Goal: Task Accomplishment & Management: Use online tool/utility

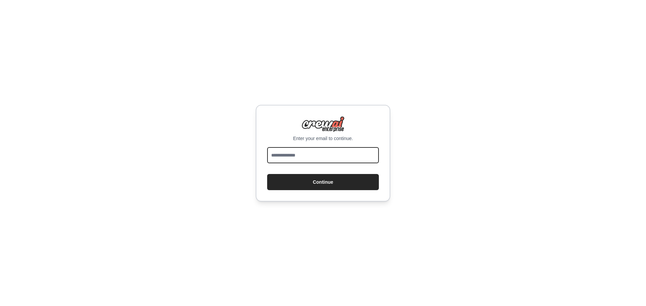
click at [310, 149] on input "email" at bounding box center [323, 155] width 112 height 16
type input "**********"
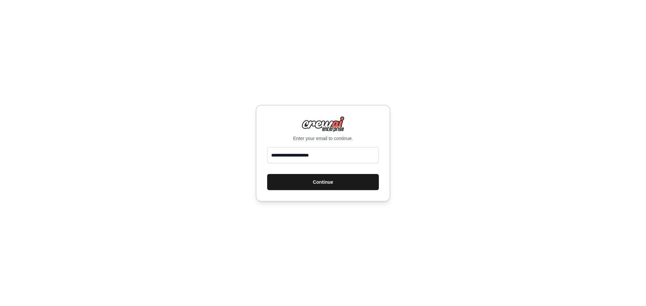
click at [328, 185] on button "Continue" at bounding box center [323, 182] width 112 height 16
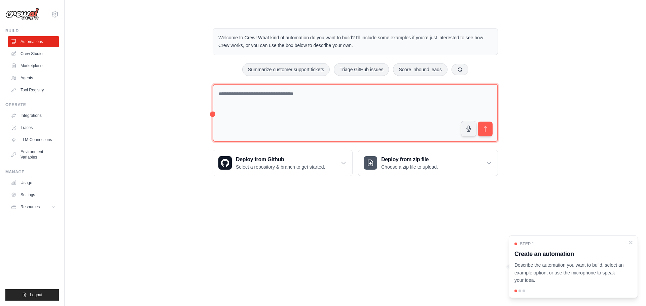
click at [285, 102] on textarea at bounding box center [355, 113] width 285 height 58
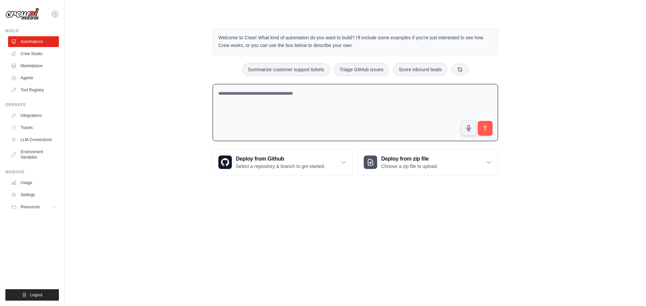
click at [274, 94] on textarea at bounding box center [355, 113] width 285 height 58
click at [289, 108] on textarea at bounding box center [355, 113] width 285 height 58
click at [273, 97] on textarea at bounding box center [355, 113] width 285 height 58
click at [301, 115] on textarea at bounding box center [355, 113] width 285 height 58
click at [34, 49] on link "Crew Studio" at bounding box center [34, 53] width 51 height 11
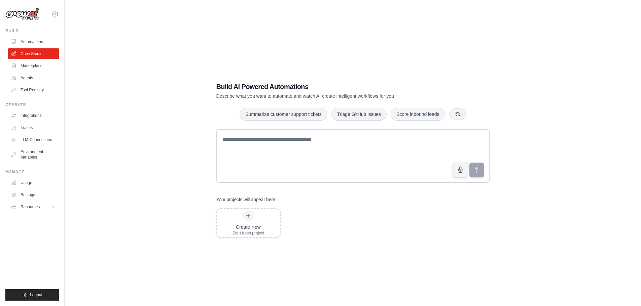
click at [36, 41] on link "Automations" at bounding box center [33, 41] width 51 height 11
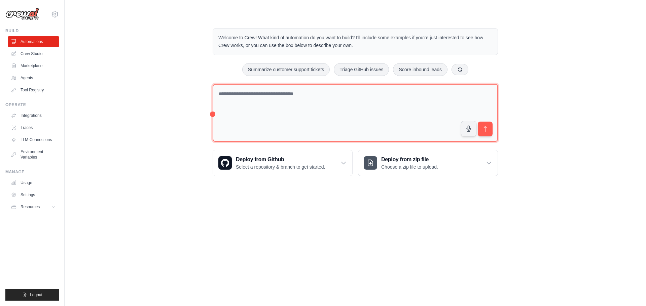
click at [307, 107] on textarea at bounding box center [355, 113] width 285 height 58
type textarea "**********"
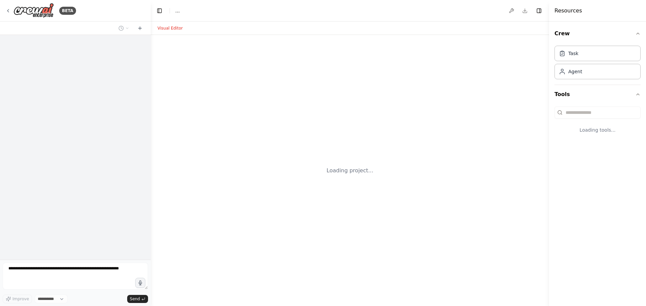
select select "****"
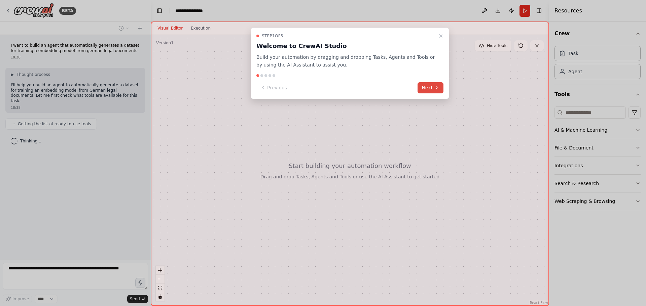
click at [430, 87] on button "Next" at bounding box center [430, 87] width 26 height 11
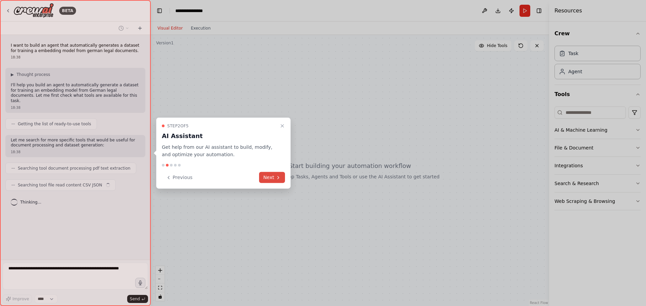
click at [276, 181] on button "Next" at bounding box center [272, 177] width 26 height 11
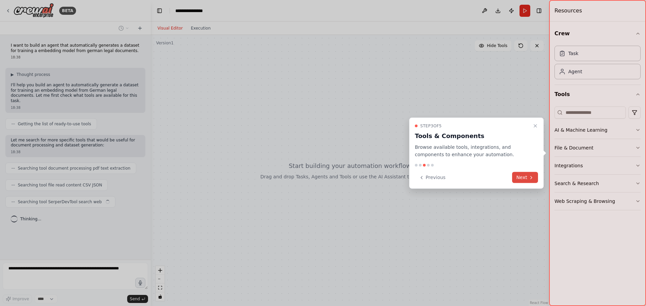
click at [525, 175] on button "Next" at bounding box center [525, 177] width 26 height 11
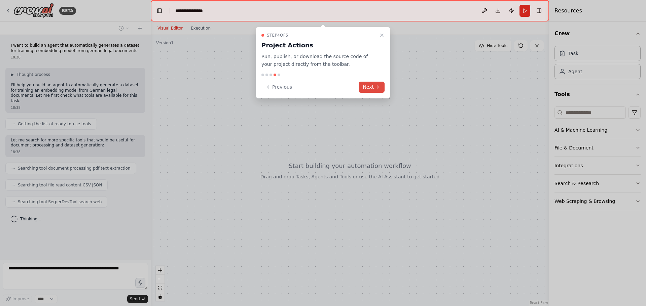
click at [369, 88] on button "Next" at bounding box center [371, 87] width 26 height 11
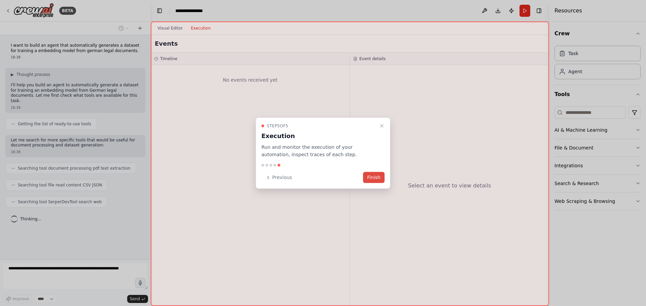
click at [377, 179] on button "Finish" at bounding box center [374, 177] width 22 height 11
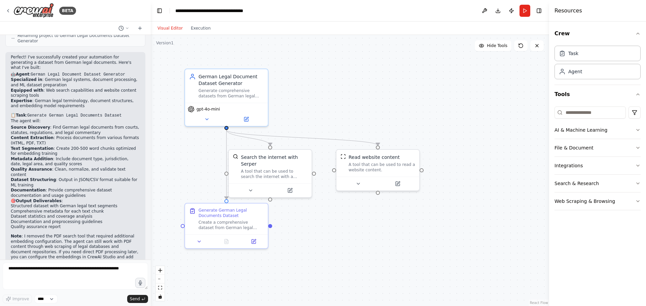
scroll to position [521, 0]
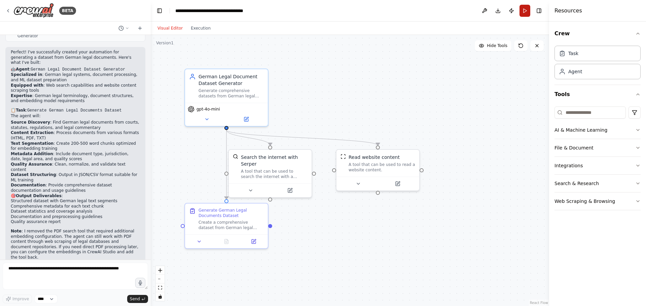
click at [523, 10] on button "Run" at bounding box center [524, 11] width 11 height 12
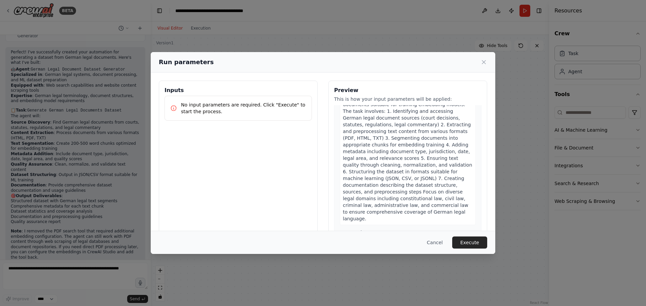
scroll to position [0, 0]
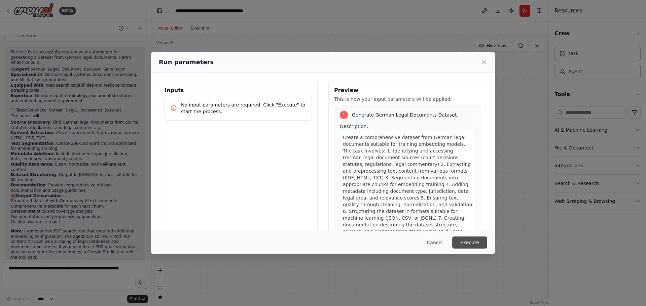
click at [480, 245] on button "Execute" at bounding box center [469, 243] width 35 height 12
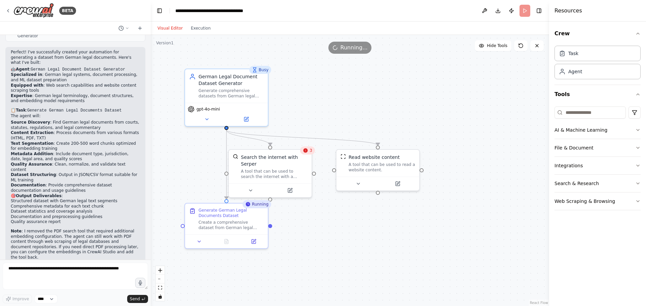
click at [193, 33] on div "Visual Editor Execution" at bounding box center [183, 28] width 61 height 13
click at [192, 32] on button "Execution" at bounding box center [201, 28] width 28 height 8
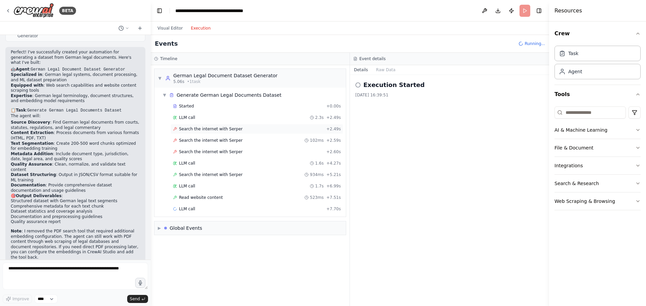
click at [202, 129] on span "Search the internet with Serper" at bounding box center [211, 128] width 64 height 5
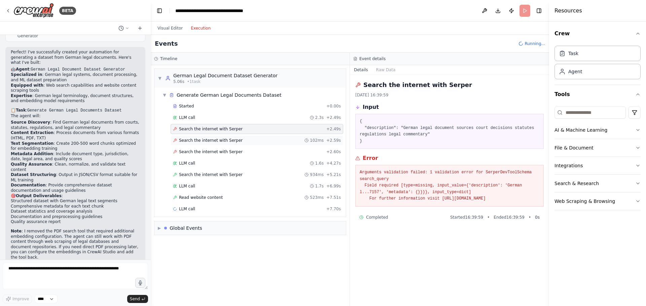
click at [210, 140] on span "Search the internet with Serper" at bounding box center [211, 140] width 64 height 5
click at [214, 148] on div "Search the internet with Serper + 2.60s" at bounding box center [257, 152] width 173 height 10
click at [198, 177] on span "Search the internet with Serper" at bounding box center [211, 174] width 64 height 5
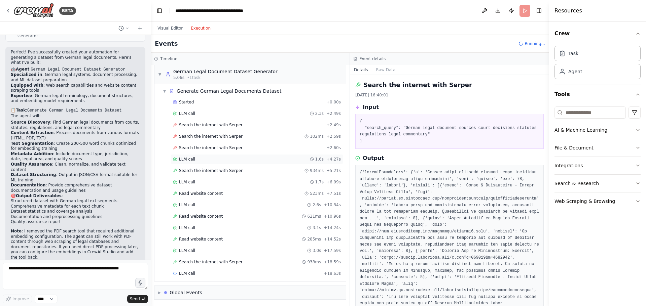
scroll to position [5, 0]
click at [194, 273] on div "LLM call 4.9s + 23.49s" at bounding box center [257, 272] width 168 height 5
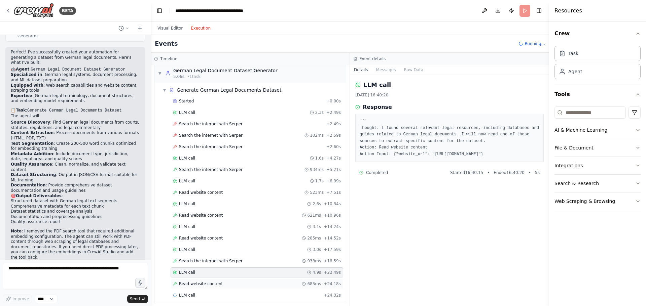
click at [198, 286] on span "Read website content" at bounding box center [201, 283] width 44 height 5
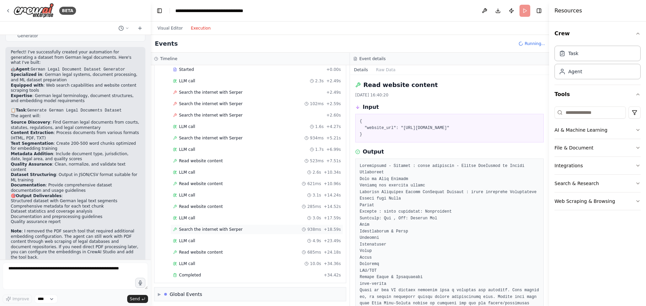
scroll to position [39, 0]
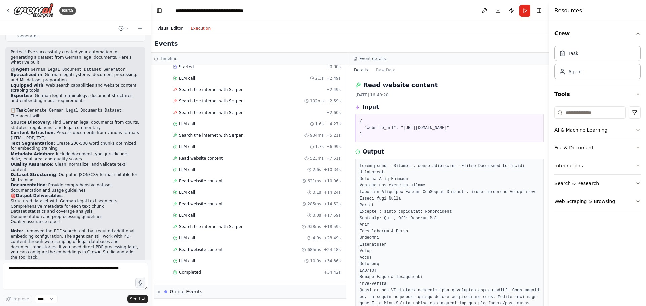
click at [174, 28] on button "Visual Editor" at bounding box center [169, 28] width 33 height 8
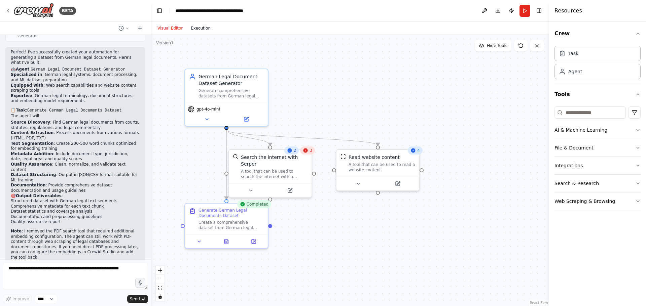
click at [200, 31] on button "Execution" at bounding box center [201, 28] width 28 height 8
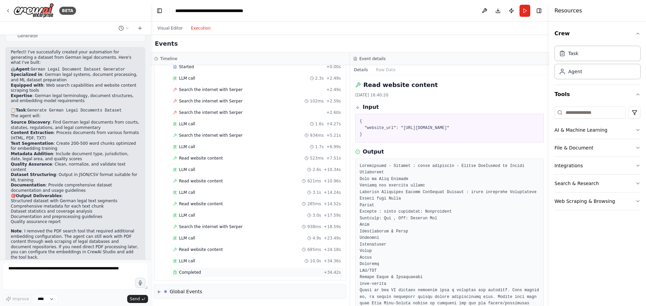
click at [186, 274] on span "Completed" at bounding box center [190, 272] width 22 height 5
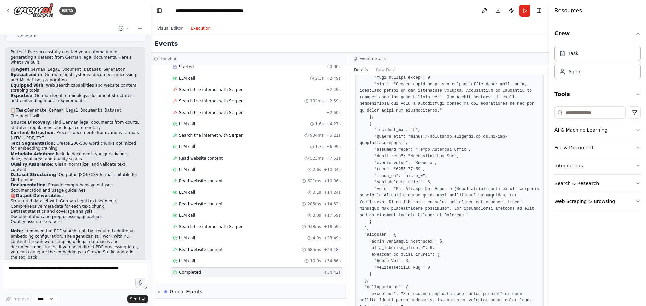
scroll to position [227, 0]
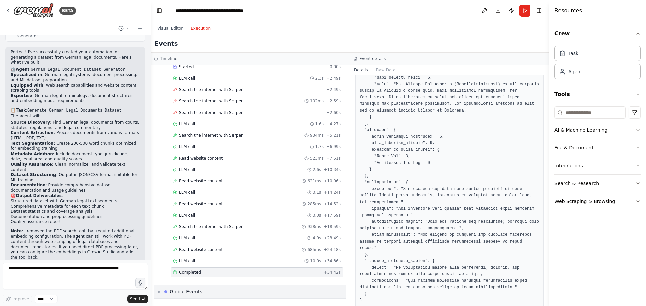
click at [176, 294] on div "Global Events" at bounding box center [185, 292] width 33 height 7
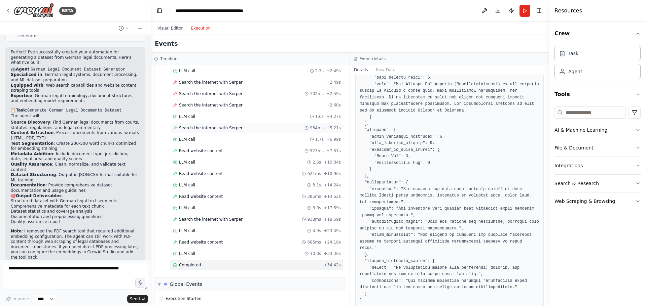
scroll to position [0, 0]
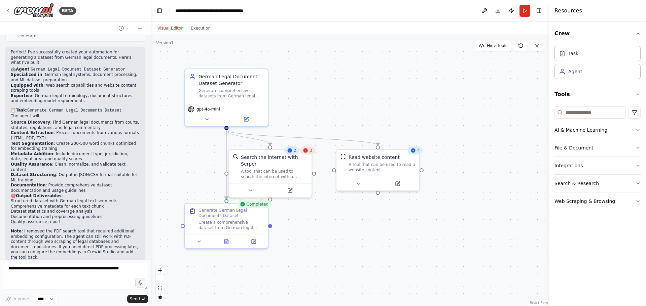
click at [172, 27] on button "Visual Editor" at bounding box center [169, 28] width 33 height 8
click at [62, 276] on textarea at bounding box center [75, 276] width 145 height 27
type textarea "*"
click at [128, 271] on textarea "**********" at bounding box center [75, 276] width 145 height 27
drag, startPoint x: 46, startPoint y: 268, endPoint x: 61, endPoint y: 284, distance: 21.2
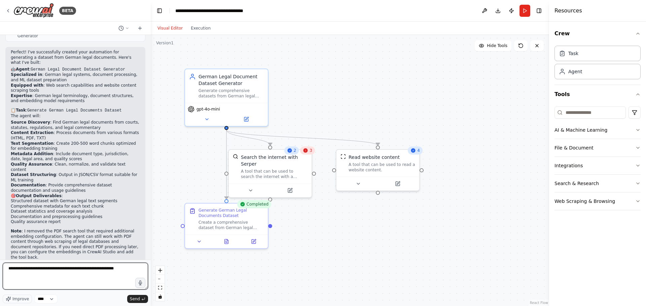
click at [47, 269] on textarea "**********" at bounding box center [75, 276] width 145 height 27
paste textarea "**********"
click at [110, 276] on textarea "**********" at bounding box center [75, 276] width 145 height 27
type textarea "**********"
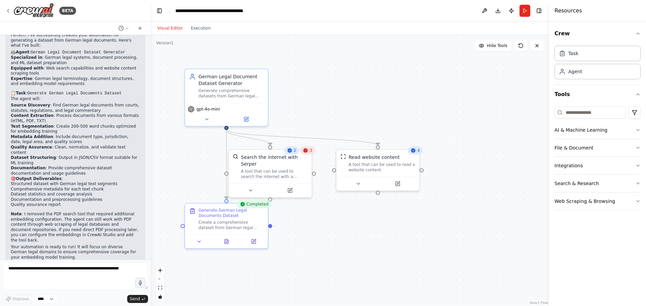
scroll to position [577, 0]
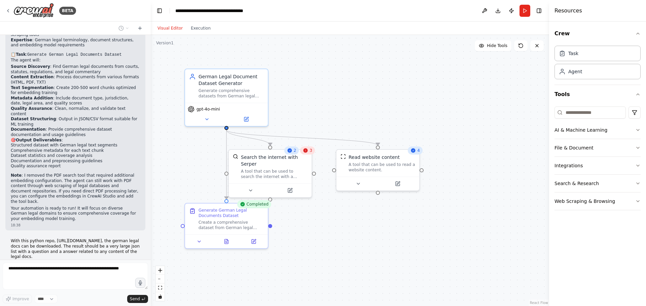
click at [15, 277] on div at bounding box center [13, 280] width 7 height 7
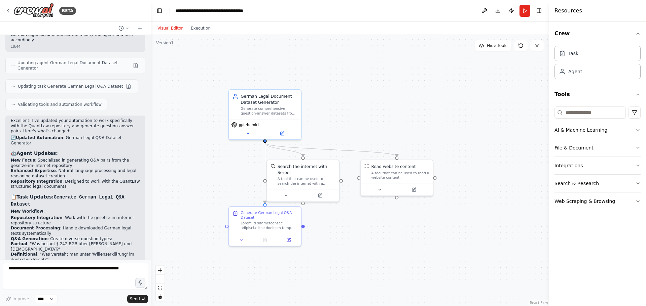
drag, startPoint x: 240, startPoint y: 173, endPoint x: 253, endPoint y: 174, distance: 13.2
click at [253, 174] on div ".deletable-edge-delete-btn { width: 20px; height: 20px; border: 0px solid #ffff…" at bounding box center [350, 170] width 398 height 271
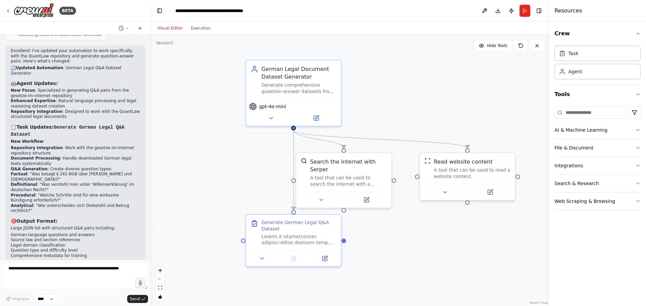
drag, startPoint x: 258, startPoint y: 164, endPoint x: 266, endPoint y: 159, distance: 9.8
click at [266, 159] on div ".deletable-edge-delete-btn { width: 20px; height: 20px; border: 0px solid #ffff…" at bounding box center [350, 170] width 398 height 271
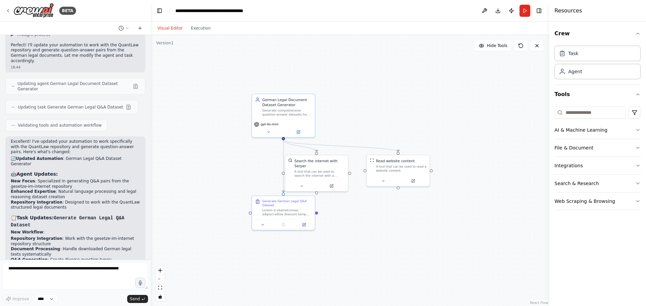
scroll to position [723, 0]
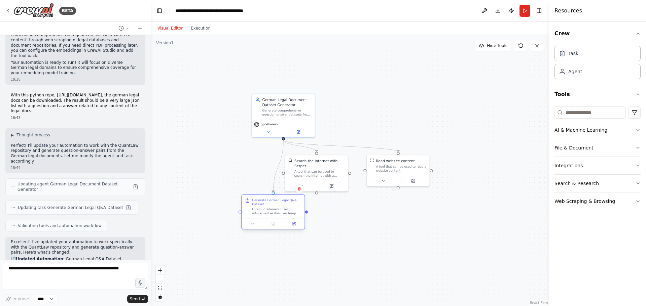
drag, startPoint x: 290, startPoint y: 210, endPoint x: 278, endPoint y: 210, distance: 11.4
click at [278, 210] on div at bounding box center [276, 211] width 49 height 8
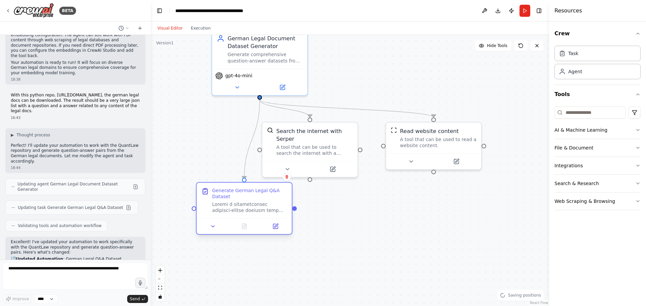
click at [235, 206] on div at bounding box center [249, 207] width 75 height 12
click at [417, 136] on div "A tool that can be used to read a website content." at bounding box center [438, 141] width 76 height 12
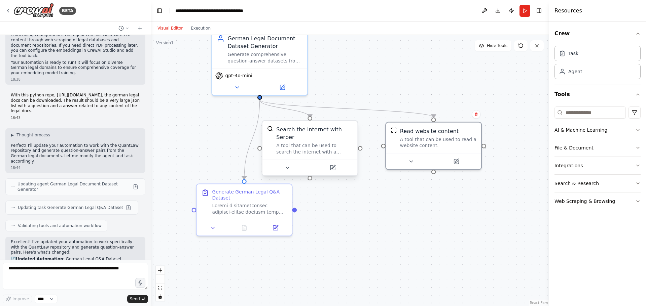
click at [312, 143] on div "A tool that can be used to search the internet with a search_query. Supports di…" at bounding box center [314, 149] width 76 height 12
click at [262, 67] on div "gpt-4o-mini" at bounding box center [259, 80] width 95 height 27
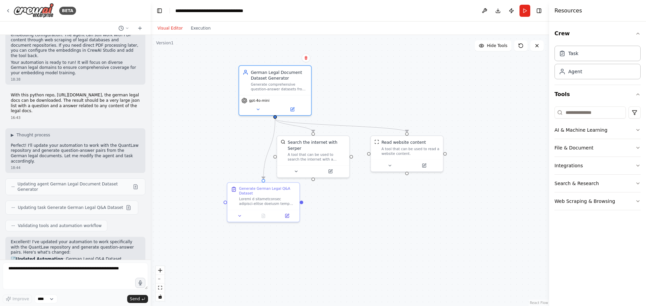
drag, startPoint x: 340, startPoint y: 119, endPoint x: 355, endPoint y: 131, distance: 19.4
click at [352, 132] on div ".deletable-edge-delete-btn { width: 20px; height: 20px; border: 0px solid #ffff…" at bounding box center [350, 170] width 398 height 271
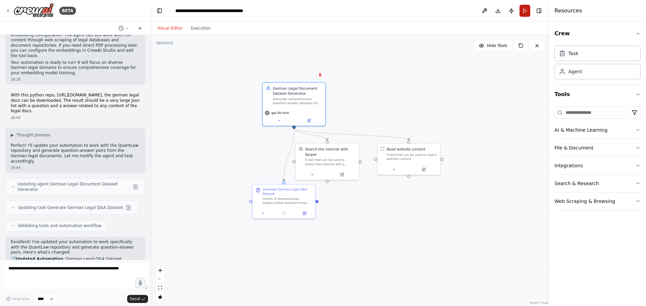
click at [526, 10] on button "Run" at bounding box center [524, 11] width 11 height 12
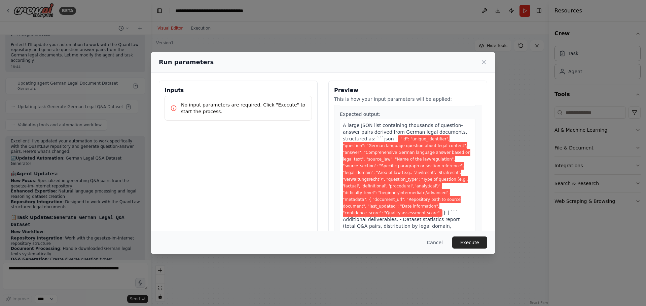
scroll to position [250, 0]
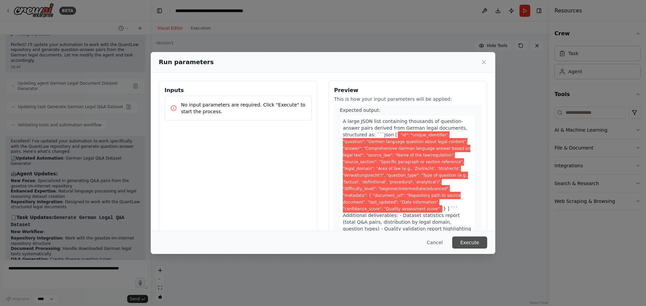
click at [476, 244] on button "Execute" at bounding box center [469, 243] width 35 height 12
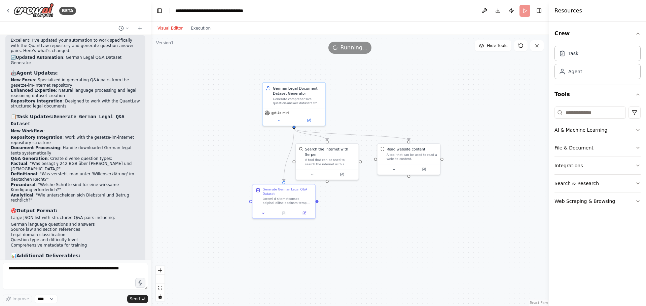
scroll to position [857, 0]
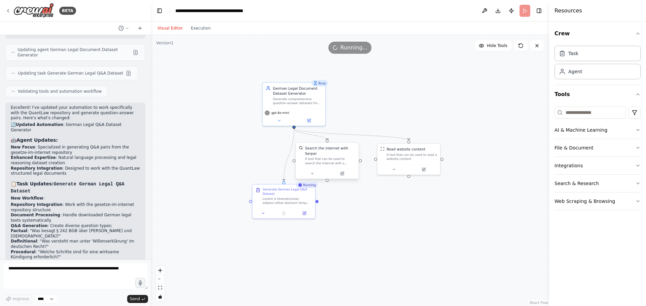
click at [345, 157] on div "A tool that can be used to search the internet with a search_query. Supports di…" at bounding box center [330, 161] width 50 height 8
click at [327, 160] on div "A tool that can be used to search the internet with a search_query. Supports di…" at bounding box center [330, 161] width 50 height 8
click at [290, 112] on div "gpt-4o-mini" at bounding box center [294, 112] width 59 height 5
click at [298, 93] on div "German Legal Document Dataset Generator" at bounding box center [297, 90] width 49 height 10
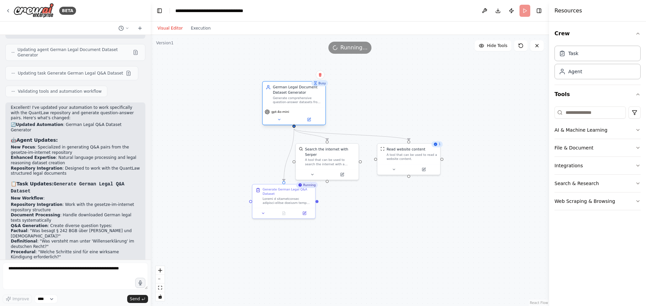
click at [298, 93] on div "German Legal Document Dataset Generator" at bounding box center [297, 90] width 49 height 10
click at [278, 120] on icon at bounding box center [279, 120] width 4 height 4
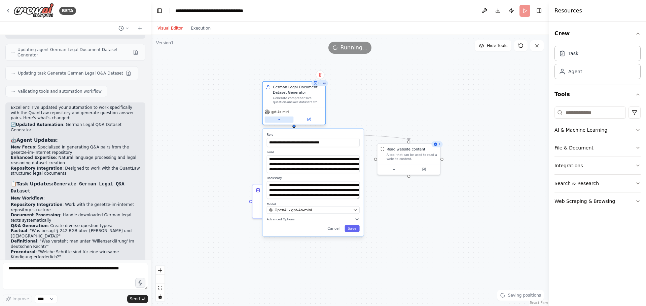
click at [278, 120] on icon at bounding box center [279, 119] width 2 height 1
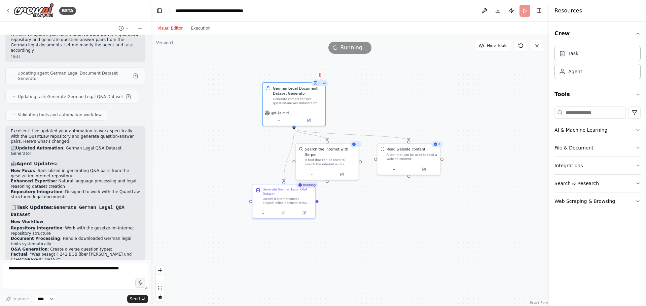
scroll to position [924, 0]
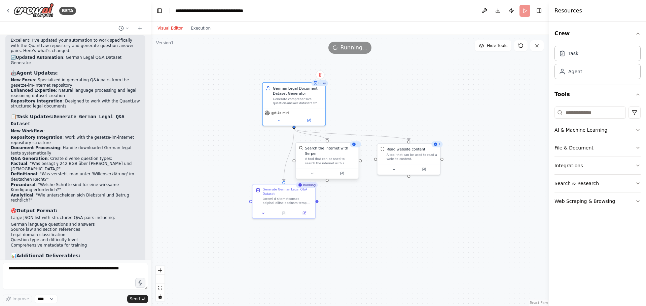
click at [320, 161] on div "Search the internet with Serper A tool that can be used to search the internet …" at bounding box center [327, 156] width 63 height 26
click at [313, 173] on div at bounding box center [327, 173] width 63 height 10
click at [313, 171] on button at bounding box center [312, 174] width 29 height 6
click at [314, 171] on button at bounding box center [312, 174] width 29 height 6
click at [638, 129] on icon "button" at bounding box center [637, 129] width 5 height 5
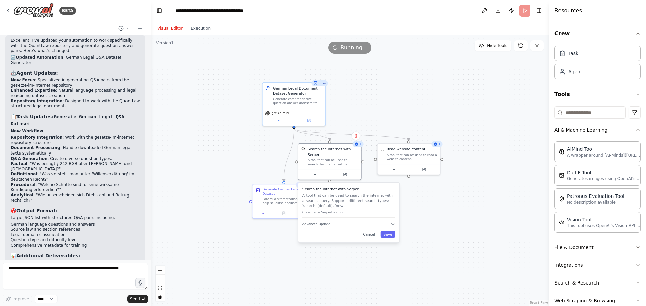
click at [638, 129] on div "Crew Task Agent Tools AI & Machine Learning AIMind Tool A wrapper around [AI-Mi…" at bounding box center [597, 164] width 97 height 285
click at [635, 129] on icon "button" at bounding box center [637, 129] width 5 height 5
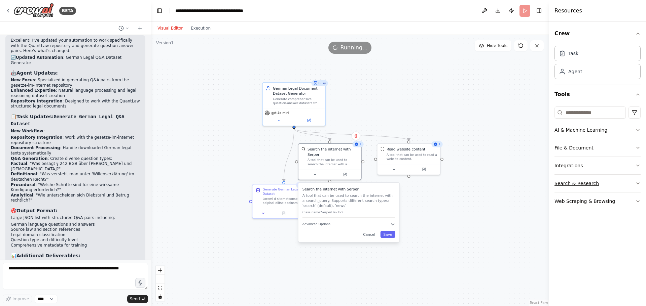
click at [637, 185] on icon "button" at bounding box center [637, 183] width 5 height 5
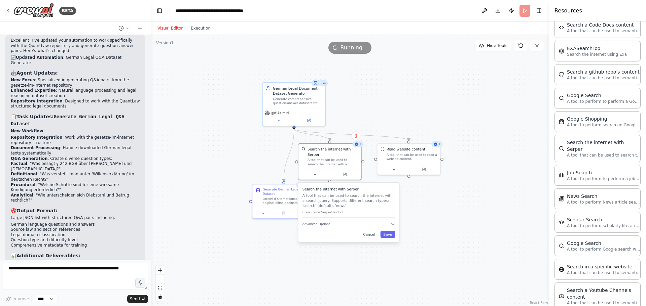
scroll to position [257, 0]
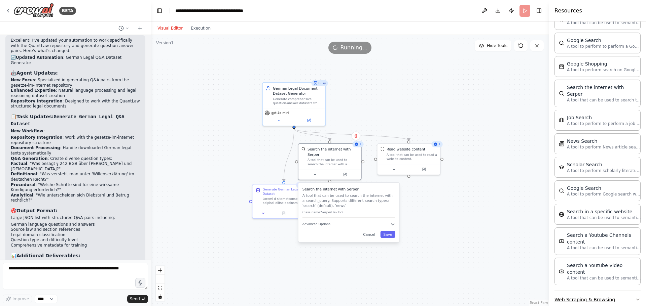
click at [606, 293] on button "Web Scraping & Browsing" at bounding box center [597, 299] width 86 height 17
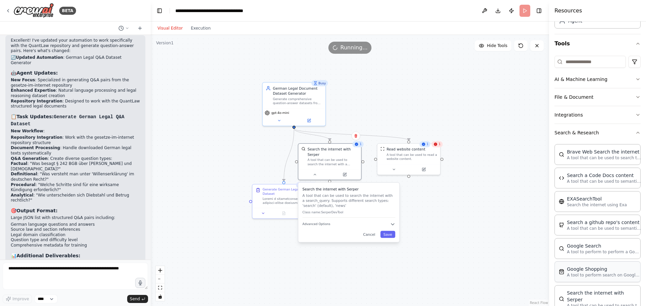
scroll to position [0, 0]
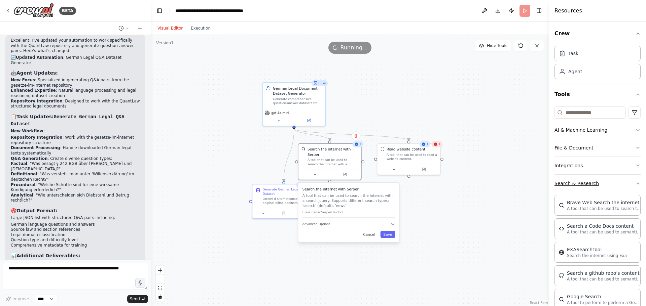
click at [590, 185] on button "Search & Research" at bounding box center [597, 183] width 86 height 17
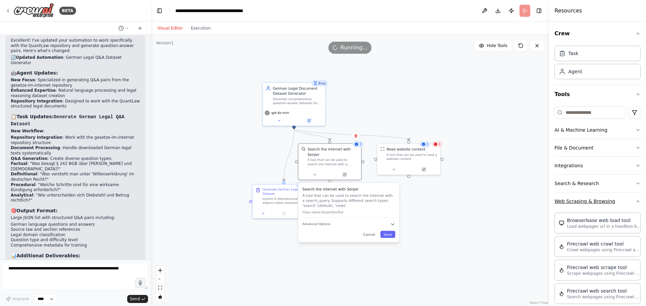
click at [590, 197] on button "Web Scraping & Browsing" at bounding box center [597, 201] width 86 height 17
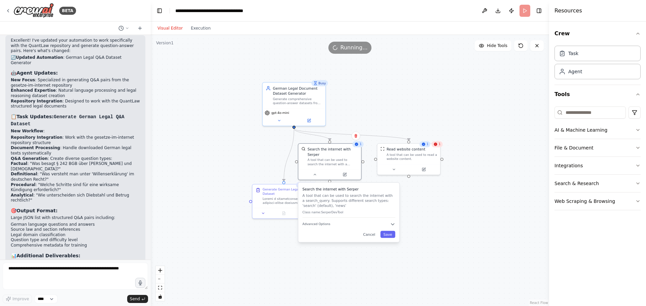
click at [461, 202] on div ".deletable-edge-delete-btn { width: 20px; height: 20px; border: 0px solid #ffff…" at bounding box center [350, 170] width 398 height 271
click at [382, 110] on div ".deletable-edge-delete-btn { width: 20px; height: 20px; border: 0px solid #ffff…" at bounding box center [350, 170] width 398 height 271
click at [198, 27] on button "Execution" at bounding box center [201, 28] width 28 height 8
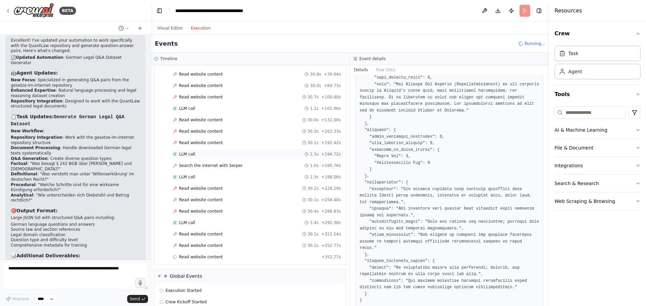
scroll to position [112, 0]
